Goal: Task Accomplishment & Management: Use online tool/utility

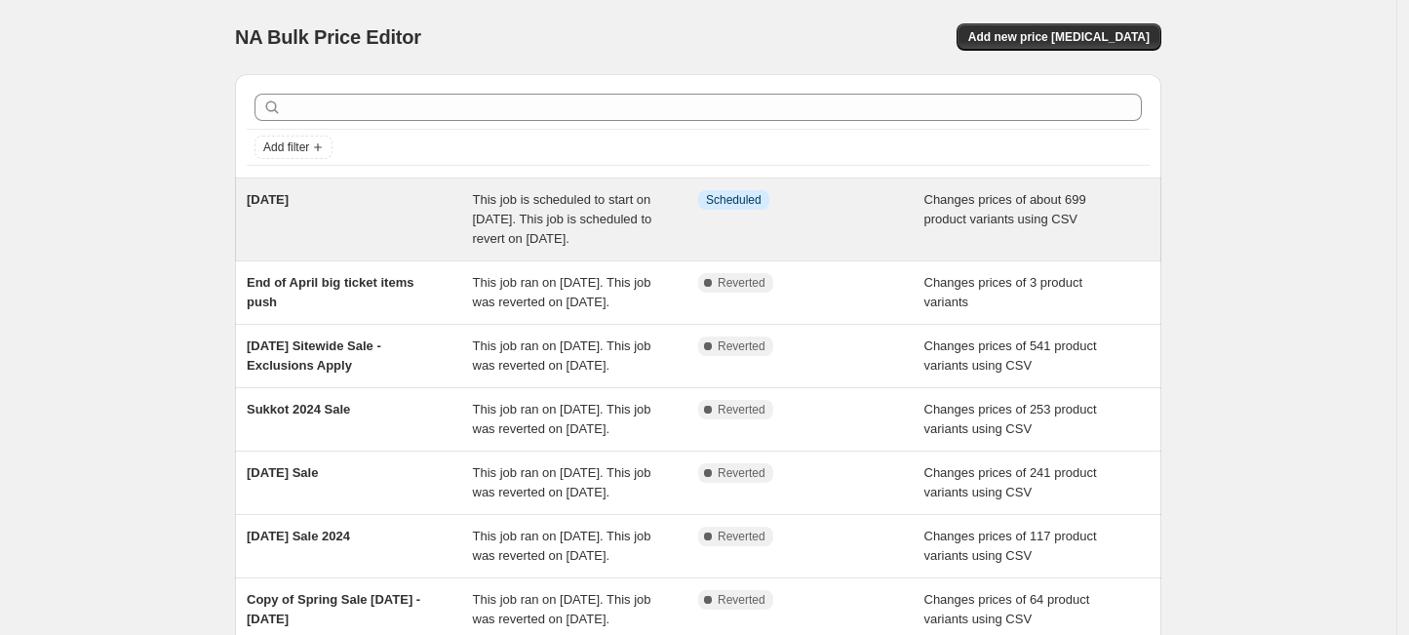
click at [304, 225] on div "[DATE]" at bounding box center [360, 219] width 226 height 58
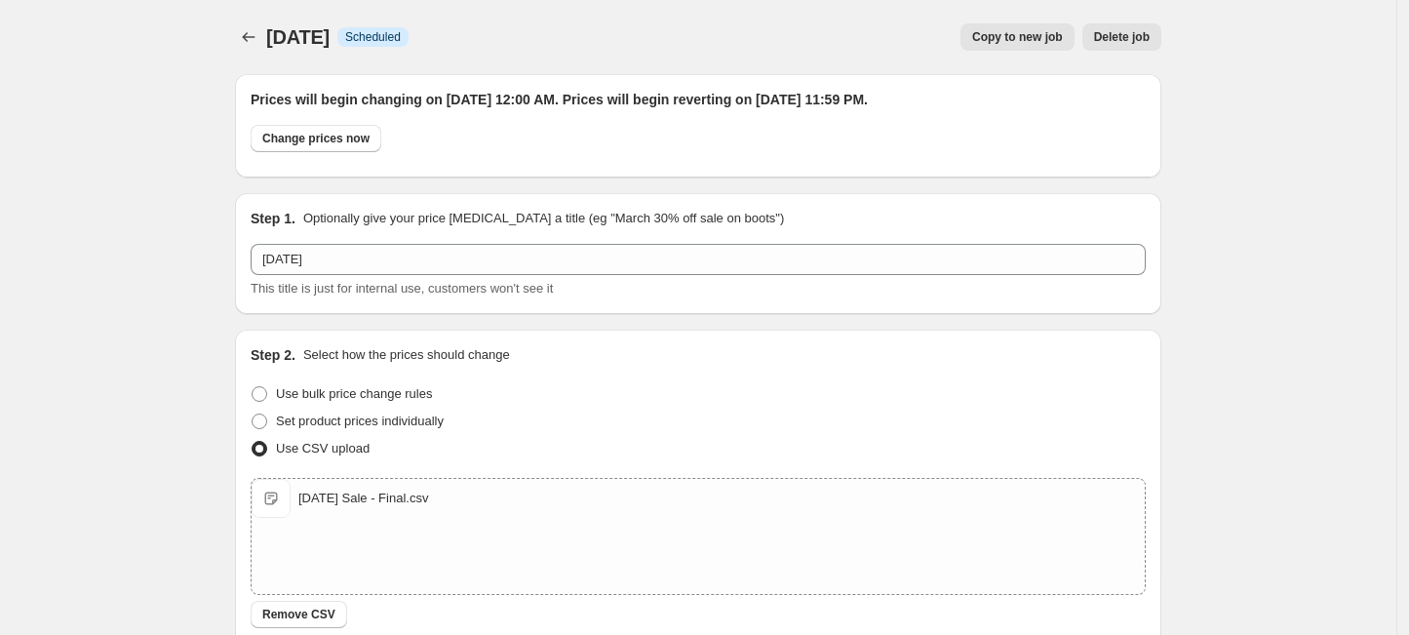
click at [1121, 27] on button "Delete job" at bounding box center [1121, 36] width 79 height 27
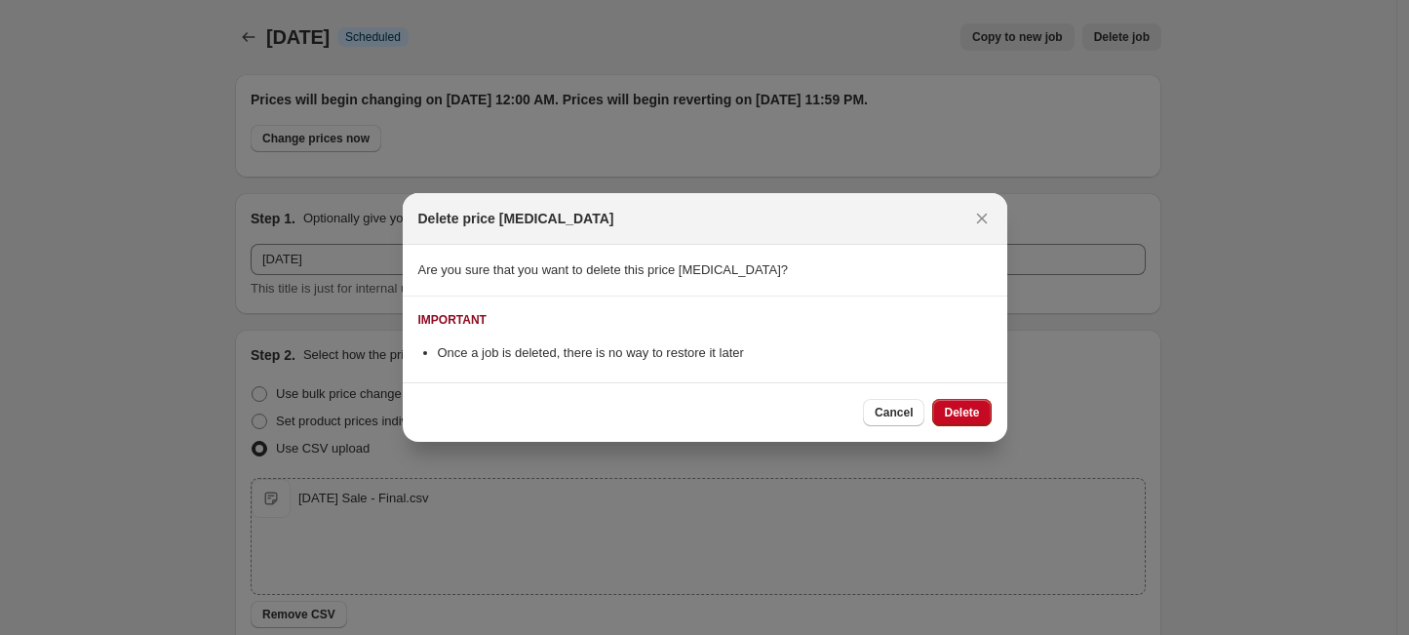
click at [963, 407] on span "Delete" at bounding box center [961, 413] width 35 height 16
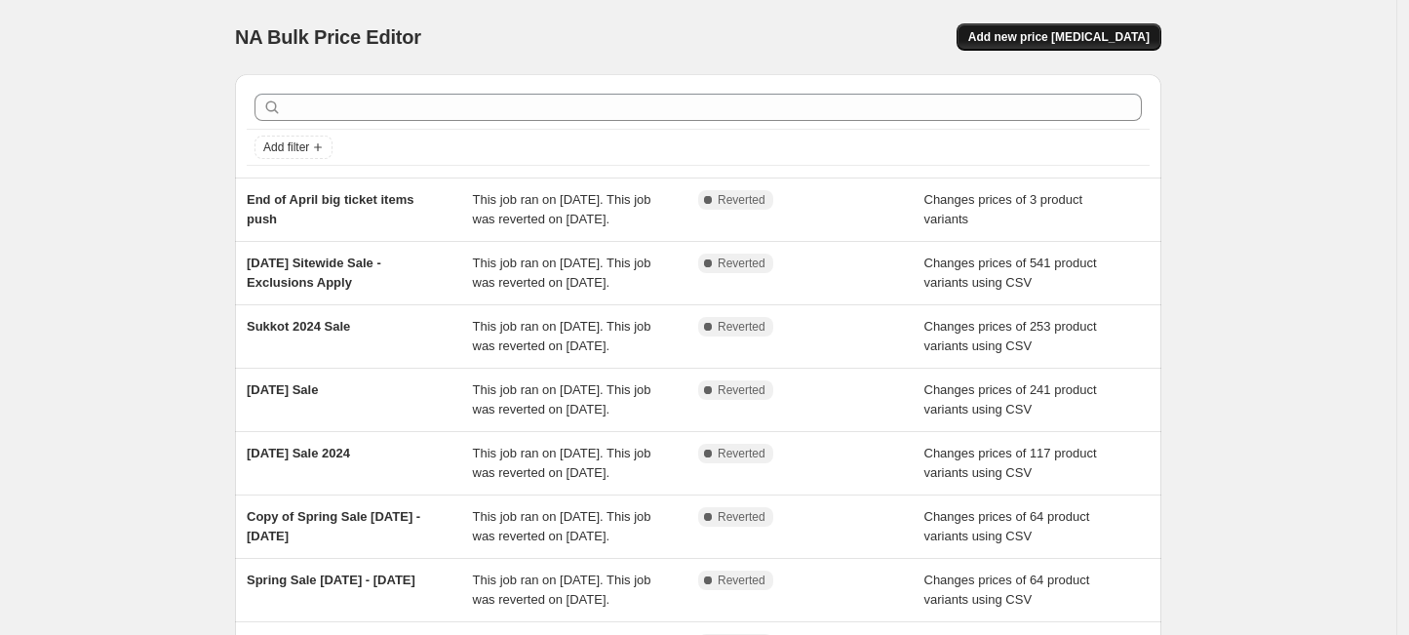
click at [1056, 37] on span "Add new price [MEDICAL_DATA]" at bounding box center [1058, 37] width 181 height 16
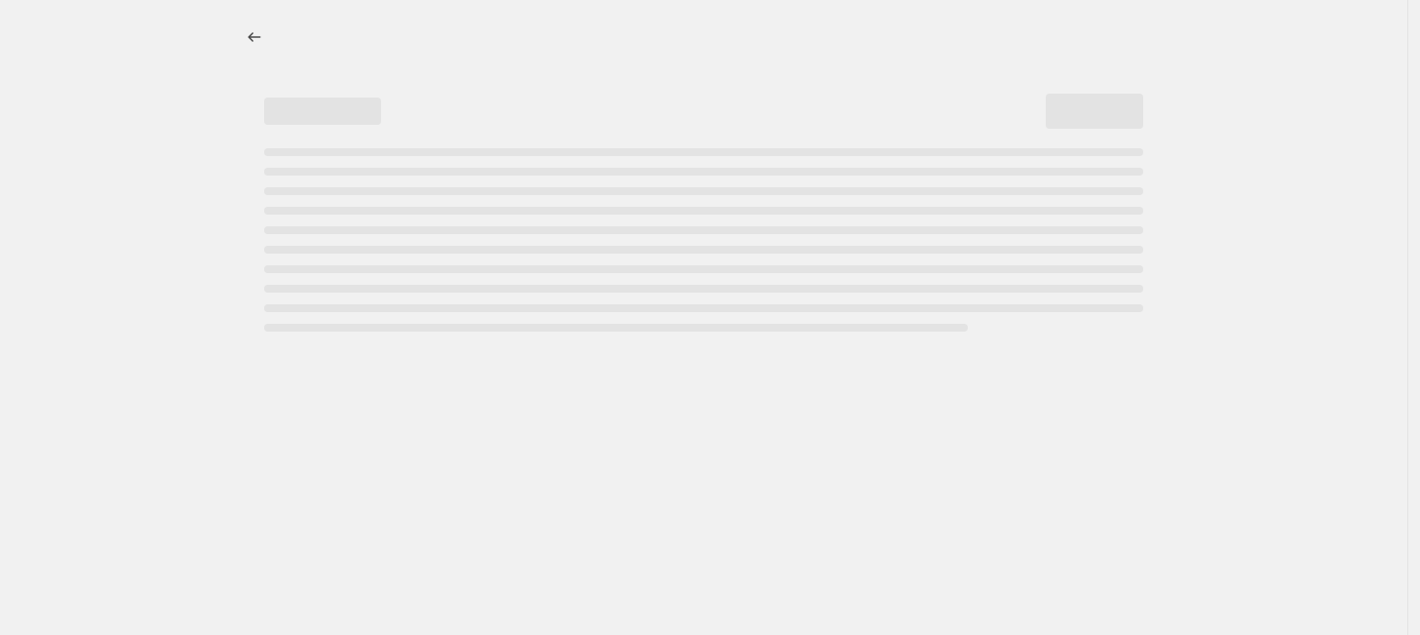
select select "percentage"
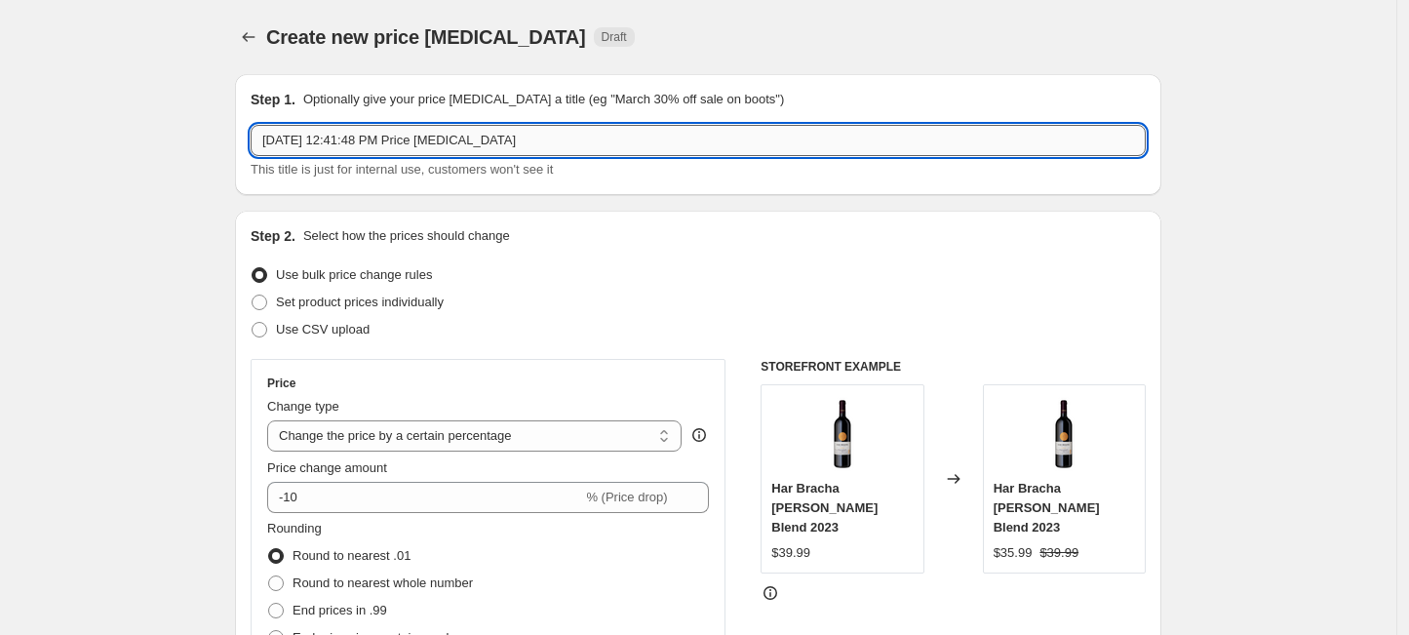
click at [508, 136] on input "[DATE] 12:41:48 PM Price [MEDICAL_DATA]" at bounding box center [698, 140] width 895 height 31
type input "[DATE]"
click at [324, 326] on span "Use CSV upload" at bounding box center [323, 329] width 94 height 15
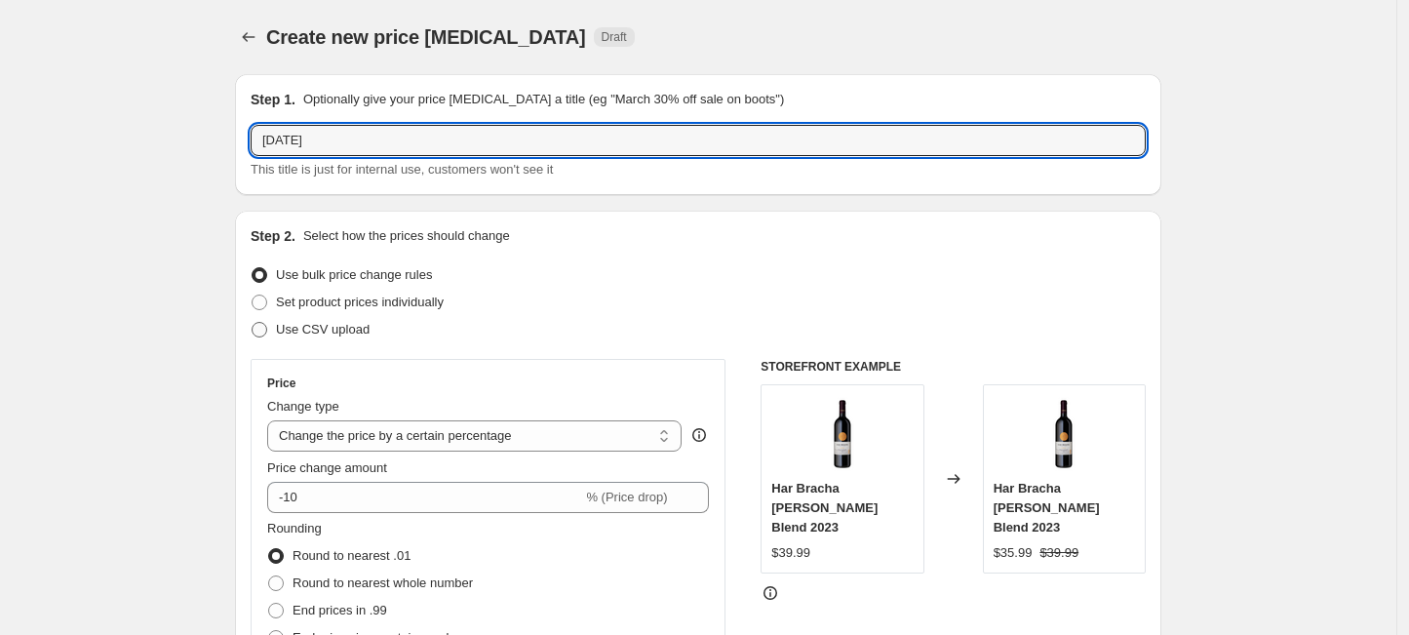
click at [252, 323] on input "Use CSV upload" at bounding box center [251, 322] width 1 height 1
radio input "true"
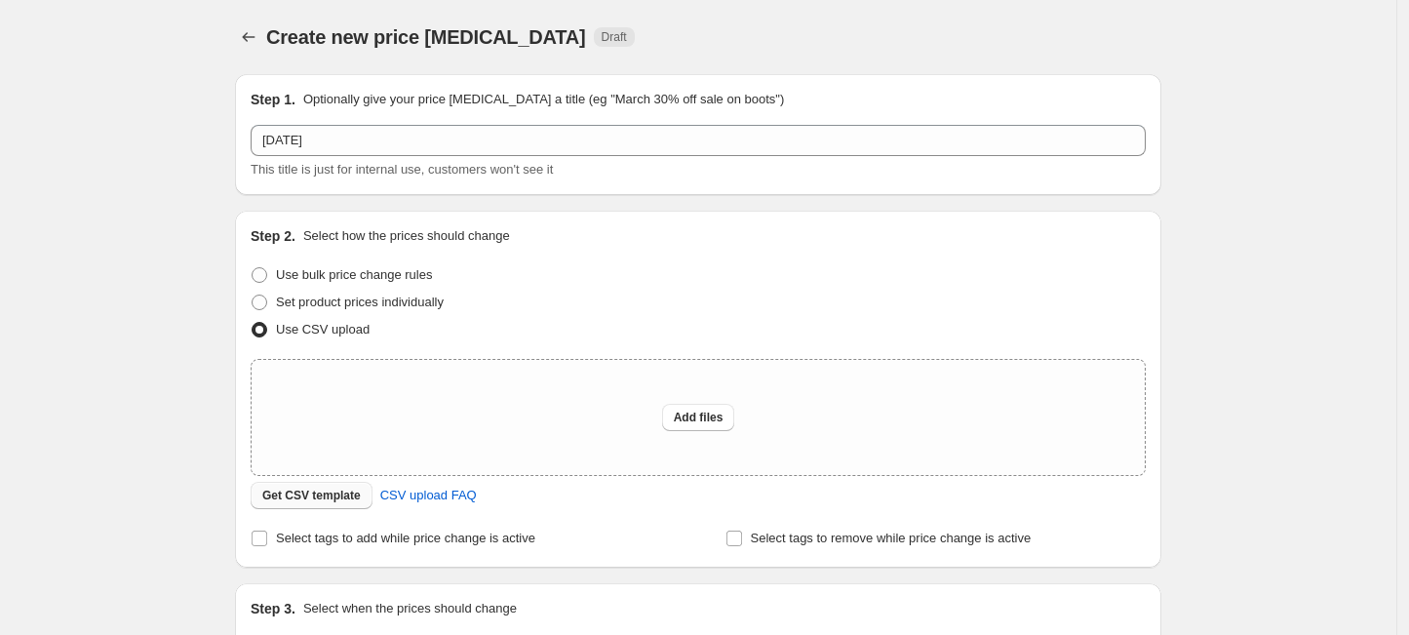
click at [305, 506] on button "Get CSV template" at bounding box center [312, 495] width 122 height 27
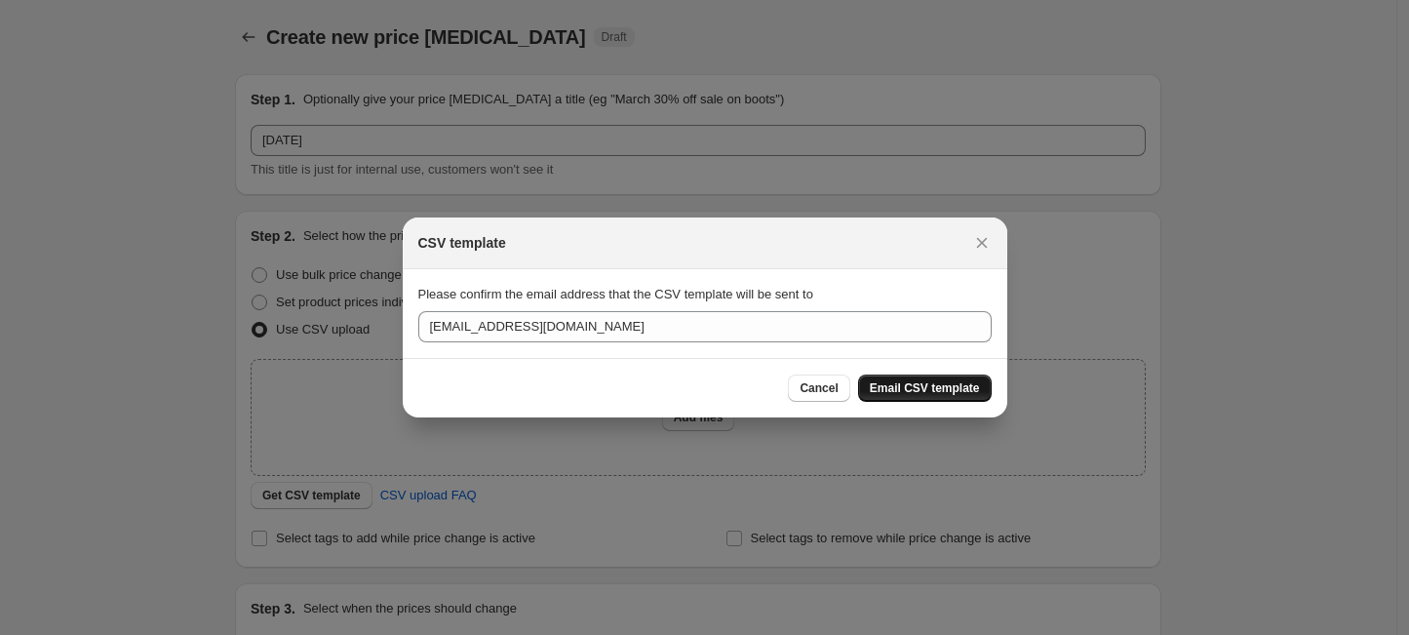
click at [908, 389] on span "Email CSV template" at bounding box center [925, 388] width 110 height 16
